Goal: Information Seeking & Learning: Learn about a topic

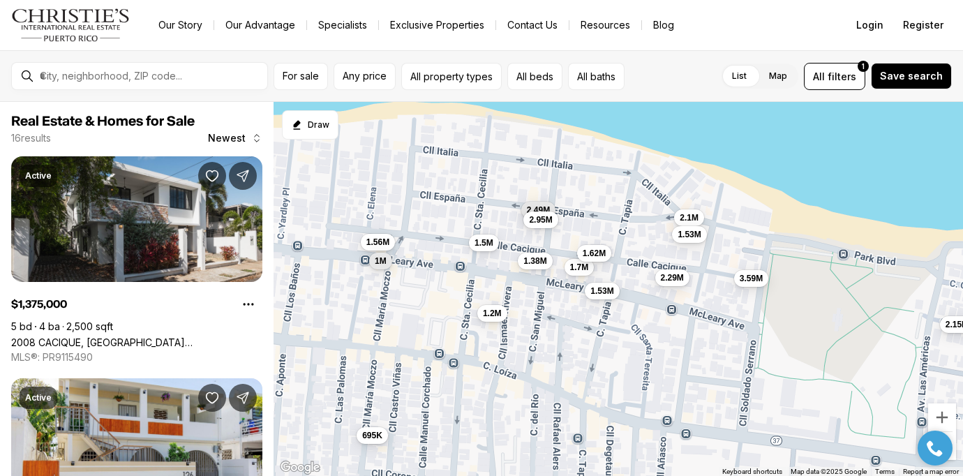
drag, startPoint x: 502, startPoint y: 254, endPoint x: 587, endPoint y: 351, distance: 129.5
click at [586, 351] on div "1.38M 695K 1.56M 2.1M 2.15M 1.7M 1.53M 2.29M 3.59M 1.5M 2.49M 1.53M 1.62M 2.95M…" at bounding box center [617, 289] width 689 height 375
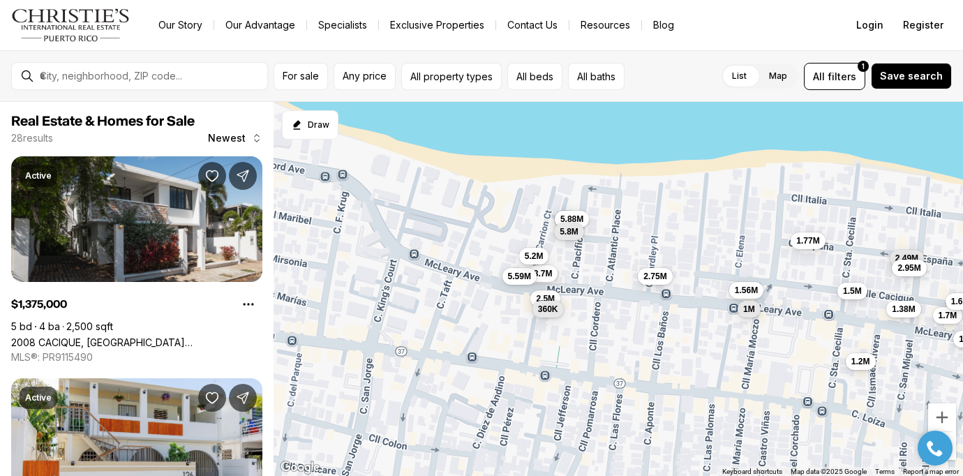
drag, startPoint x: 389, startPoint y: 292, endPoint x: 611, endPoint y: 332, distance: 225.5
click at [611, 332] on div "1.38M 695K 1.56M 2.1M 1.7M 1.53M 2.29M 3.59M 1.5M 2.49M 1.53M 1.62M 2.95M 1.2M …" at bounding box center [617, 289] width 689 height 375
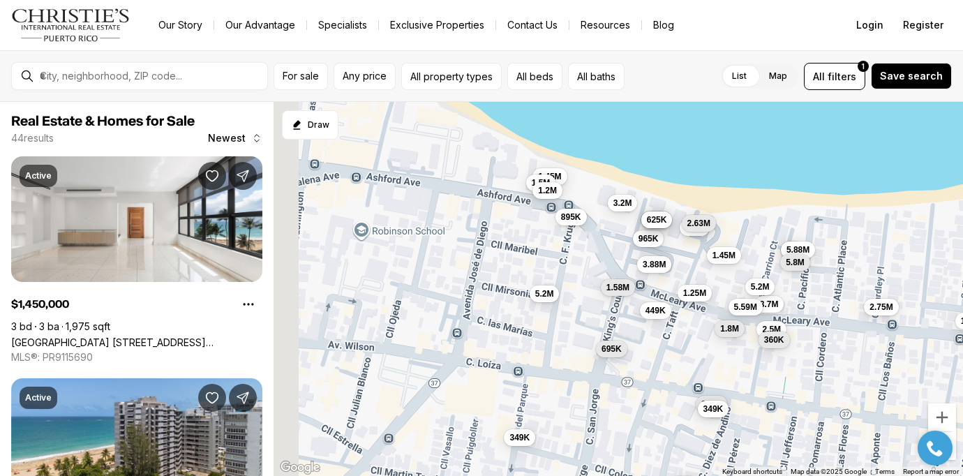
drag, startPoint x: 347, startPoint y: 290, endPoint x: 575, endPoint y: 322, distance: 230.4
click at [575, 322] on div "1.38M 695K 1.56M 1.7M 1.53M 1.5M 2.49M 1.62M 2.95M 1.2M 1M 2.5M 360K 3.7M 5.59M…" at bounding box center [617, 289] width 689 height 375
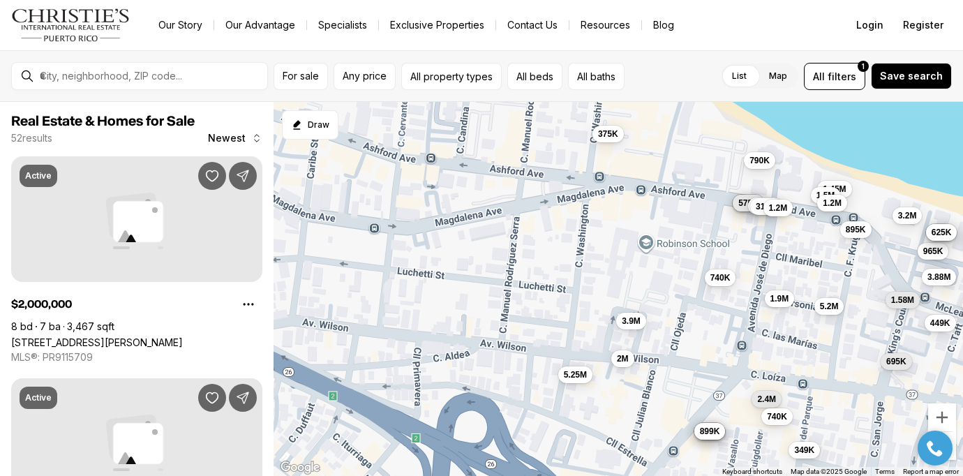
drag, startPoint x: 316, startPoint y: 276, endPoint x: 601, endPoint y: 289, distance: 284.9
click at [601, 289] on div "1.56M 2.5M 360K 3.7M 5.59M 2.75M 5.2M 6M 5.88M 5.8M 1.45M 3.2M 965K 1.5M 349K 6…" at bounding box center [617, 289] width 689 height 375
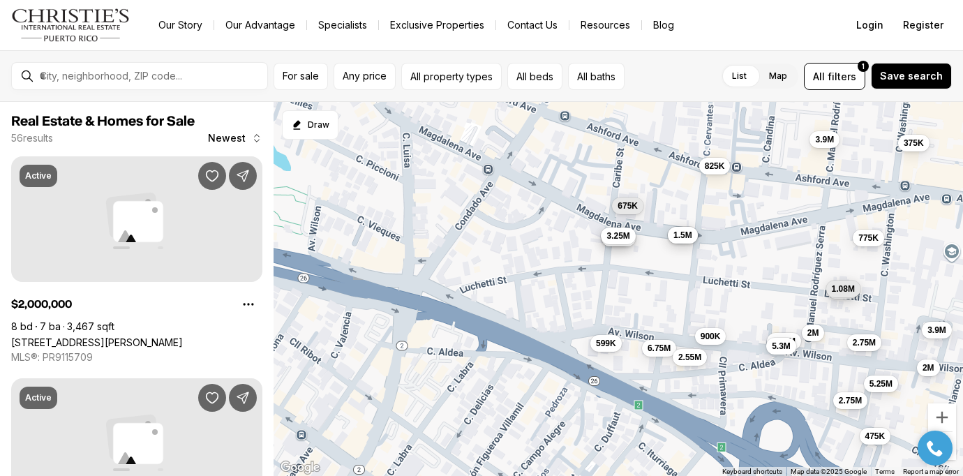
drag, startPoint x: 340, startPoint y: 287, endPoint x: 649, endPoint y: 297, distance: 308.5
click at [649, 297] on div "1.45M 3.2M 965K 1.5M 349K 645K 1.3M 449K 625K 1.58M 695K 895K 3.88M 1.2M 5.2M 1…" at bounding box center [617, 289] width 689 height 375
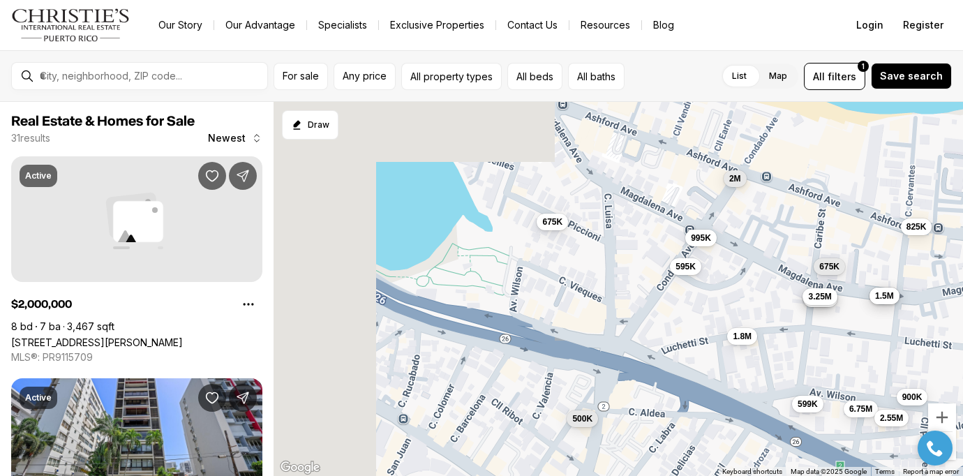
drag, startPoint x: 329, startPoint y: 240, endPoint x: 568, endPoint y: 313, distance: 249.4
click at [567, 313] on div "2M 3.9M 375K 5.25M 3.4M 900K 675K 2.75M 685K 825K 975K 2M 475K 1.98M 1.08M 599K…" at bounding box center [617, 289] width 689 height 375
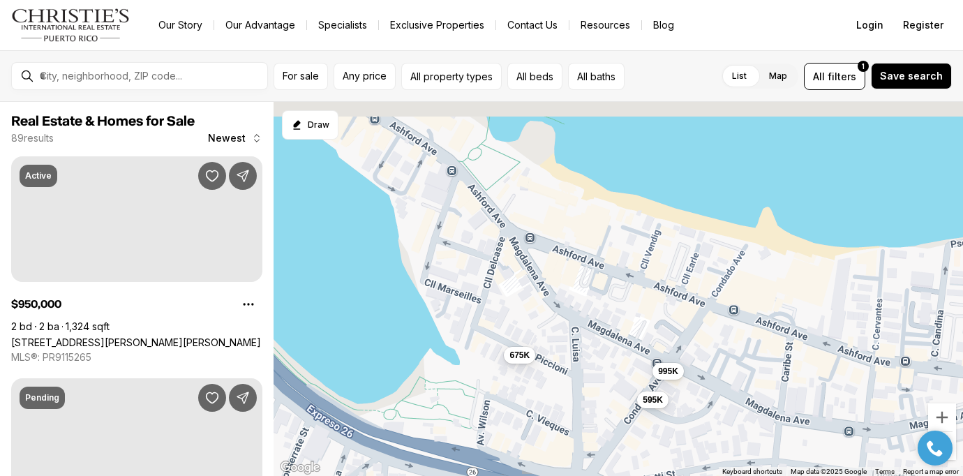
drag, startPoint x: 662, startPoint y: 225, endPoint x: 363, endPoint y: 281, distance: 304.6
click at [363, 281] on div "995K 675K 595K" at bounding box center [617, 289] width 689 height 375
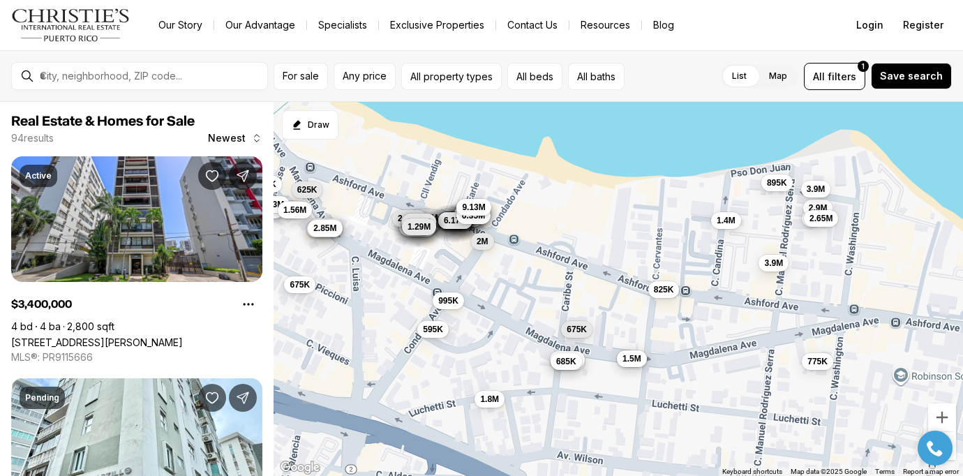
drag, startPoint x: 728, startPoint y: 357, endPoint x: 583, endPoint y: 278, distance: 164.2
click at [583, 278] on div "995K 675K 595K 4.57M 1.43M 2.55M 4.22M 1.3M 2.93M 4.5M 5M 4.95M 5.5M 5.93M 5.9M…" at bounding box center [617, 289] width 689 height 375
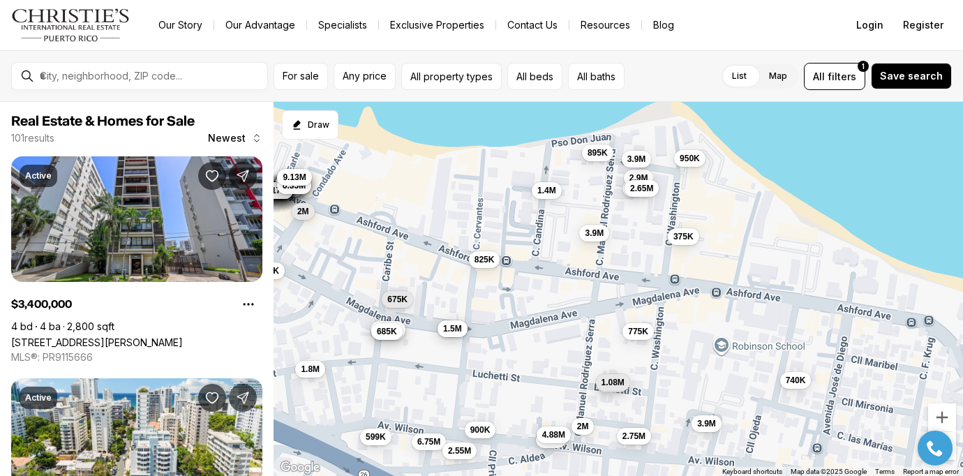
drag, startPoint x: 754, startPoint y: 317, endPoint x: 575, endPoint y: 287, distance: 181.7
click at [575, 287] on div "995K 675K 595K 4.57M 1.43M 2.55M 4.22M 1.3M 2.93M 4.5M 5M 4.95M 5.5M 5.93M 5.9M…" at bounding box center [617, 289] width 689 height 375
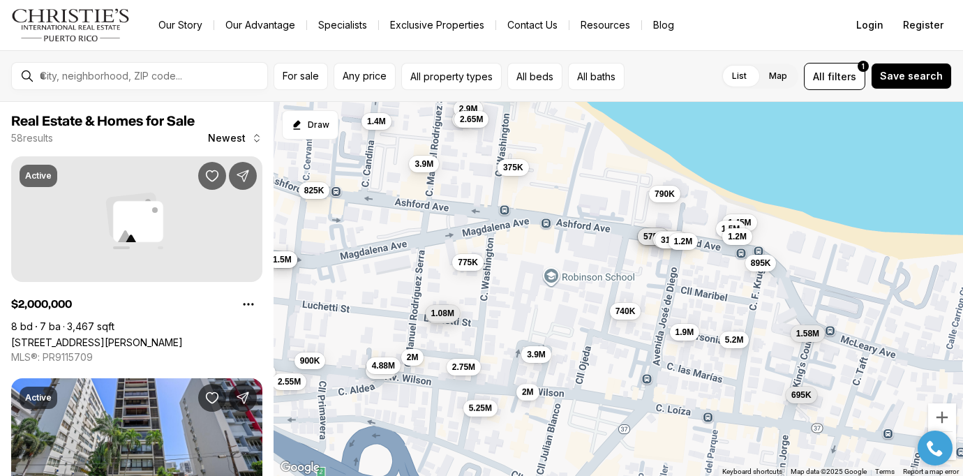
drag, startPoint x: 740, startPoint y: 283, endPoint x: 569, endPoint y: 215, distance: 184.8
click at [569, 215] on div "4.95M 5.5M 9.08M 4.55M 6.08M 9.52M 5.65M 7.15M 6.35M 9.13M 2M 1.98M 3.25M 1.8M …" at bounding box center [617, 289] width 689 height 375
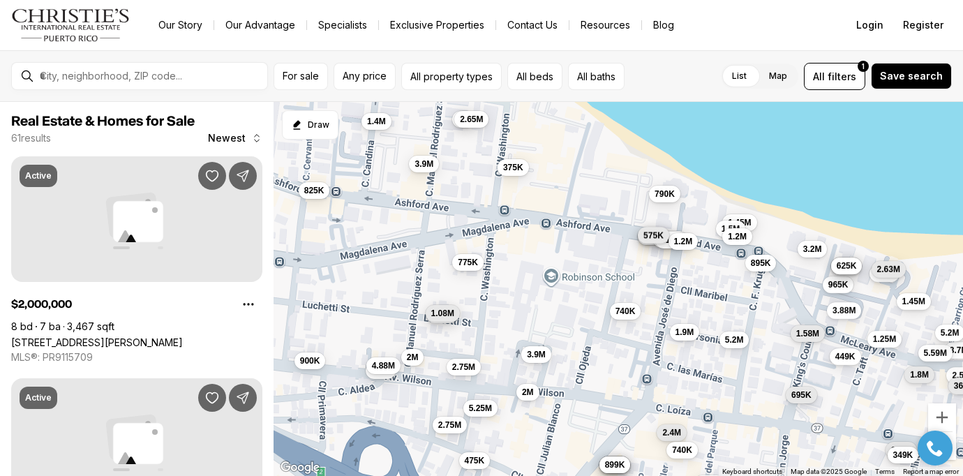
click at [646, 234] on span "575K" at bounding box center [653, 234] width 20 height 11
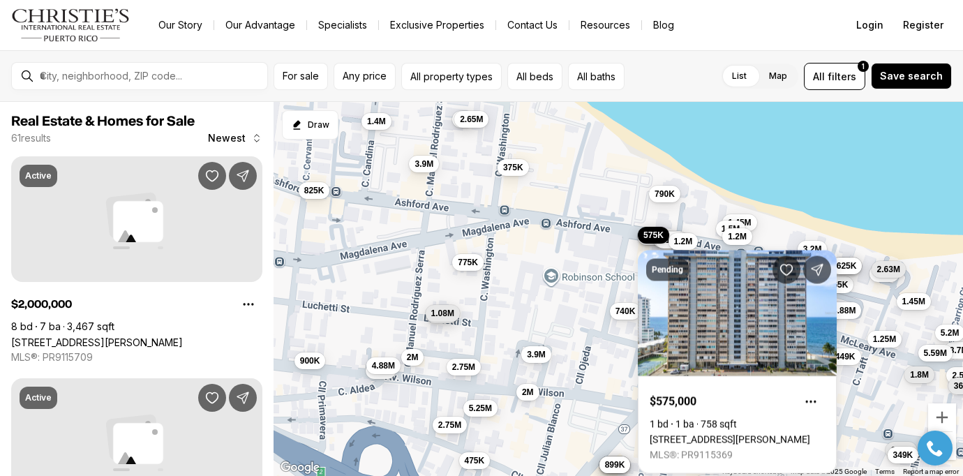
click at [601, 257] on div "3M 1.4M 3.9M 2.65M 775K 825K 740K 3.9M 5.3M 4.88M 975K 2M 900K 375K 1.08M 2.75M…" at bounding box center [617, 289] width 689 height 375
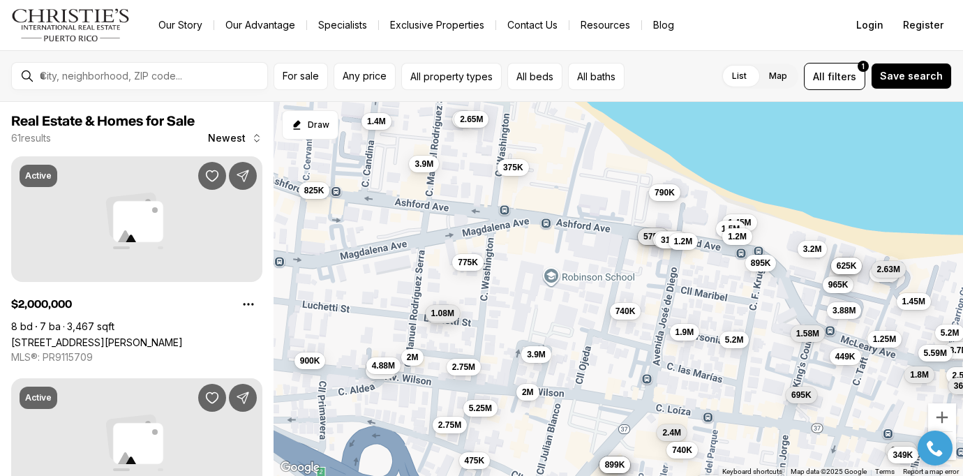
click at [666, 201] on div "790K" at bounding box center [664, 193] width 31 height 17
click at [666, 193] on span "790K" at bounding box center [664, 191] width 20 height 11
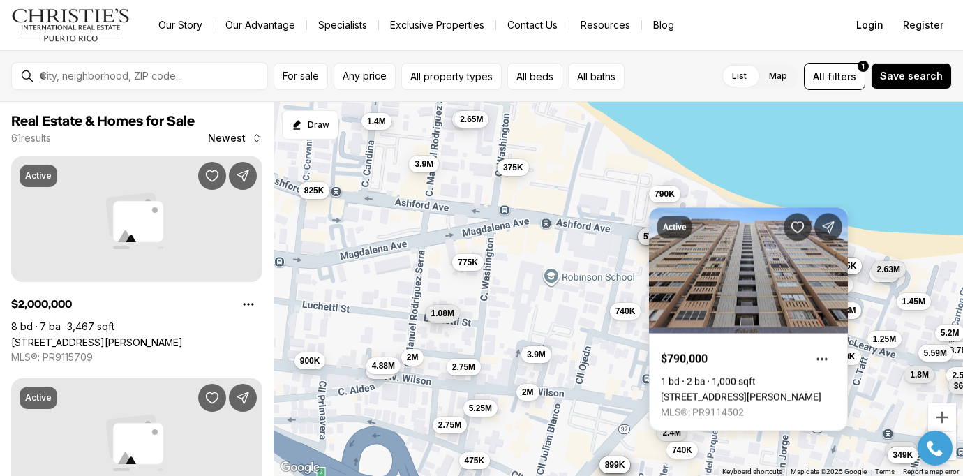
click at [622, 200] on div "3M 1.4M 3.9M 2.65M 775K 825K 740K 3.9M 5.3M 4.88M 975K 2M 900K 375K 1.08M 2.75M…" at bounding box center [617, 289] width 689 height 375
